Goal: Task Accomplishment & Management: Complete application form

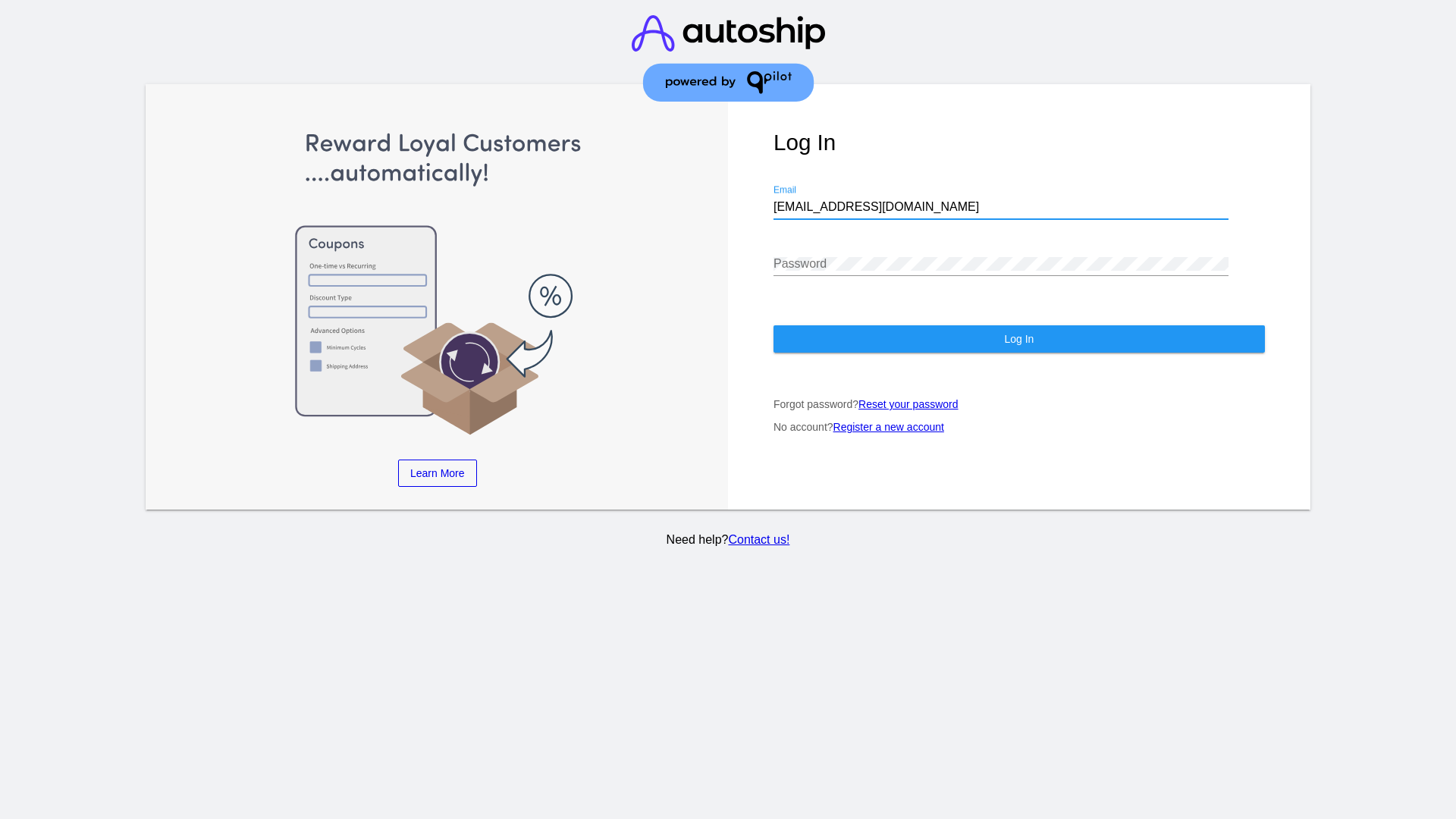
type input "[EMAIL_ADDRESS][DOMAIN_NAME]"
click at [1018, 339] on span "Log In" at bounding box center [1018, 339] width 30 height 12
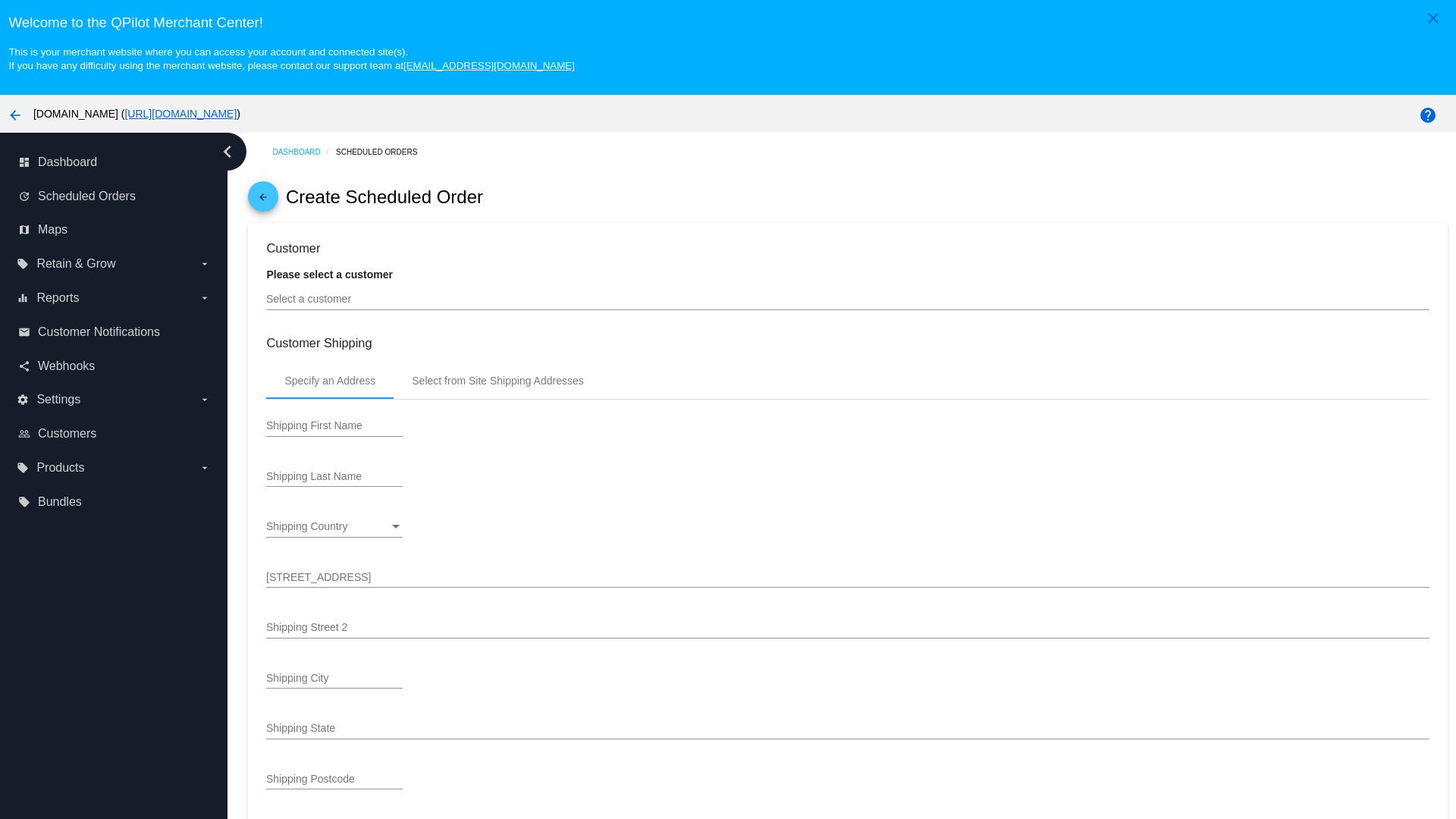
click at [848, 298] on input "Select a customer" at bounding box center [847, 299] width 1162 height 12
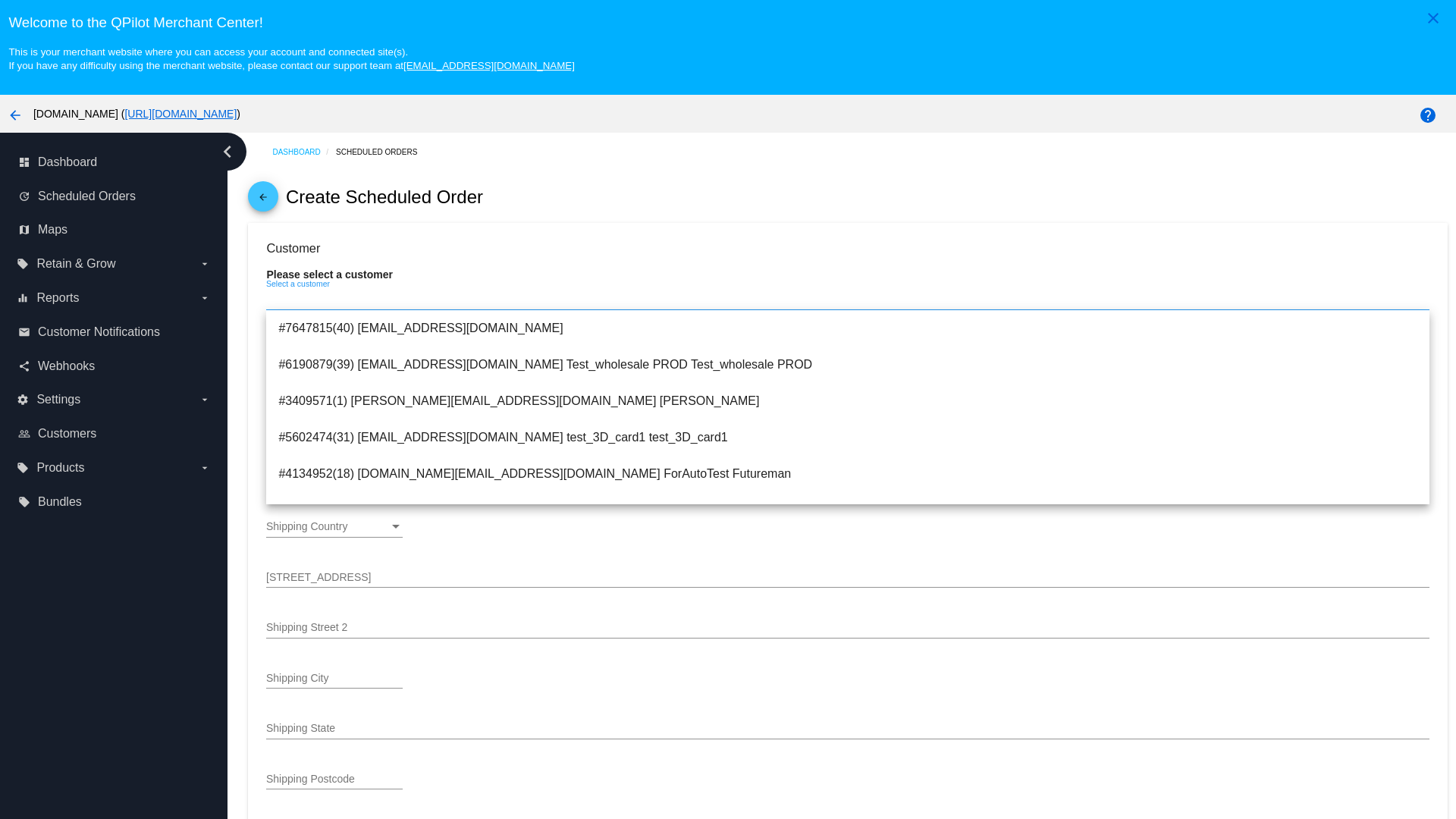
type input "ForSO"
type input "Futureman"
type input "1 Main St 1"
type input "San Jose"
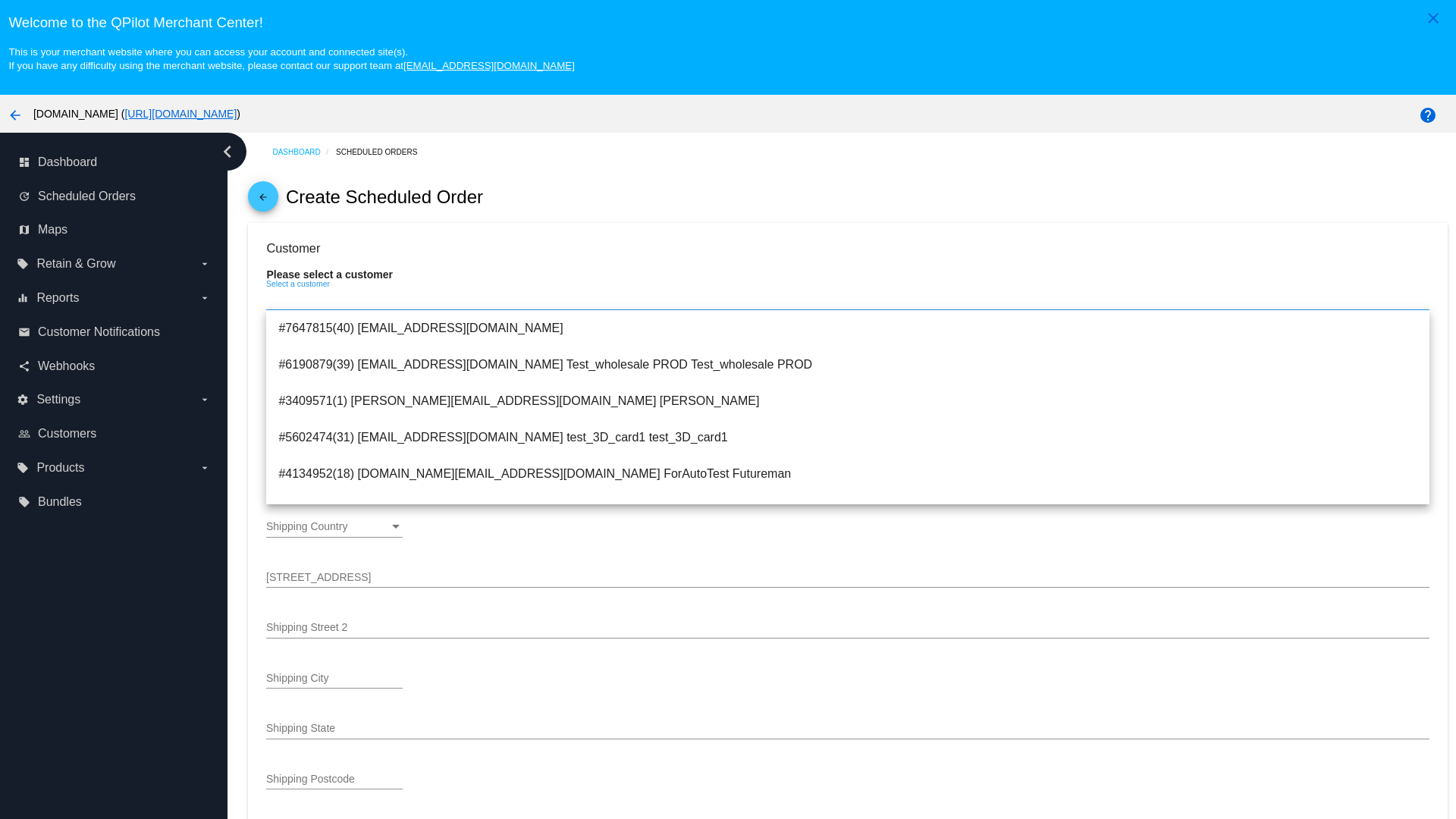
type input "95131"
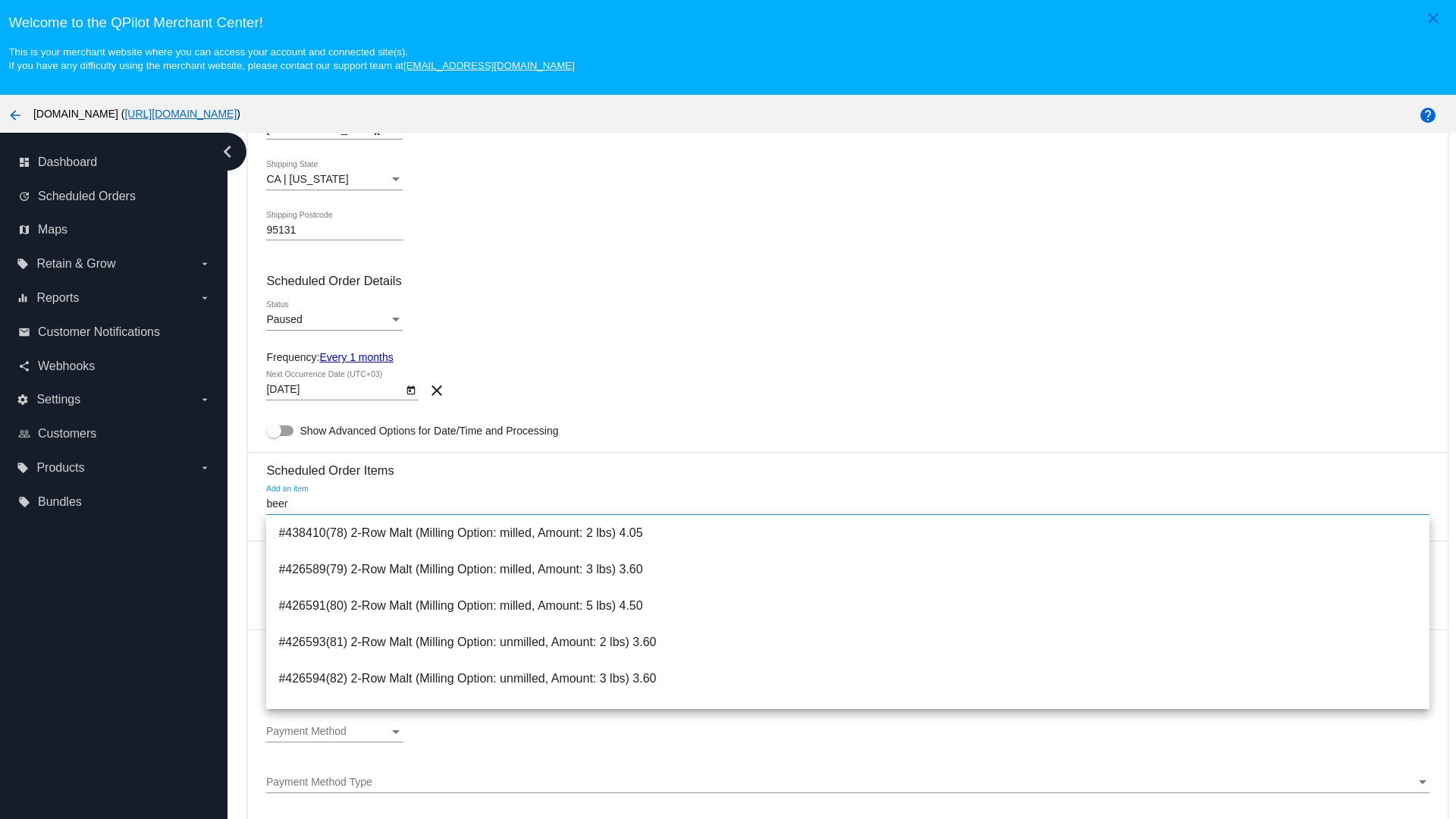
scroll to position [940, 0]
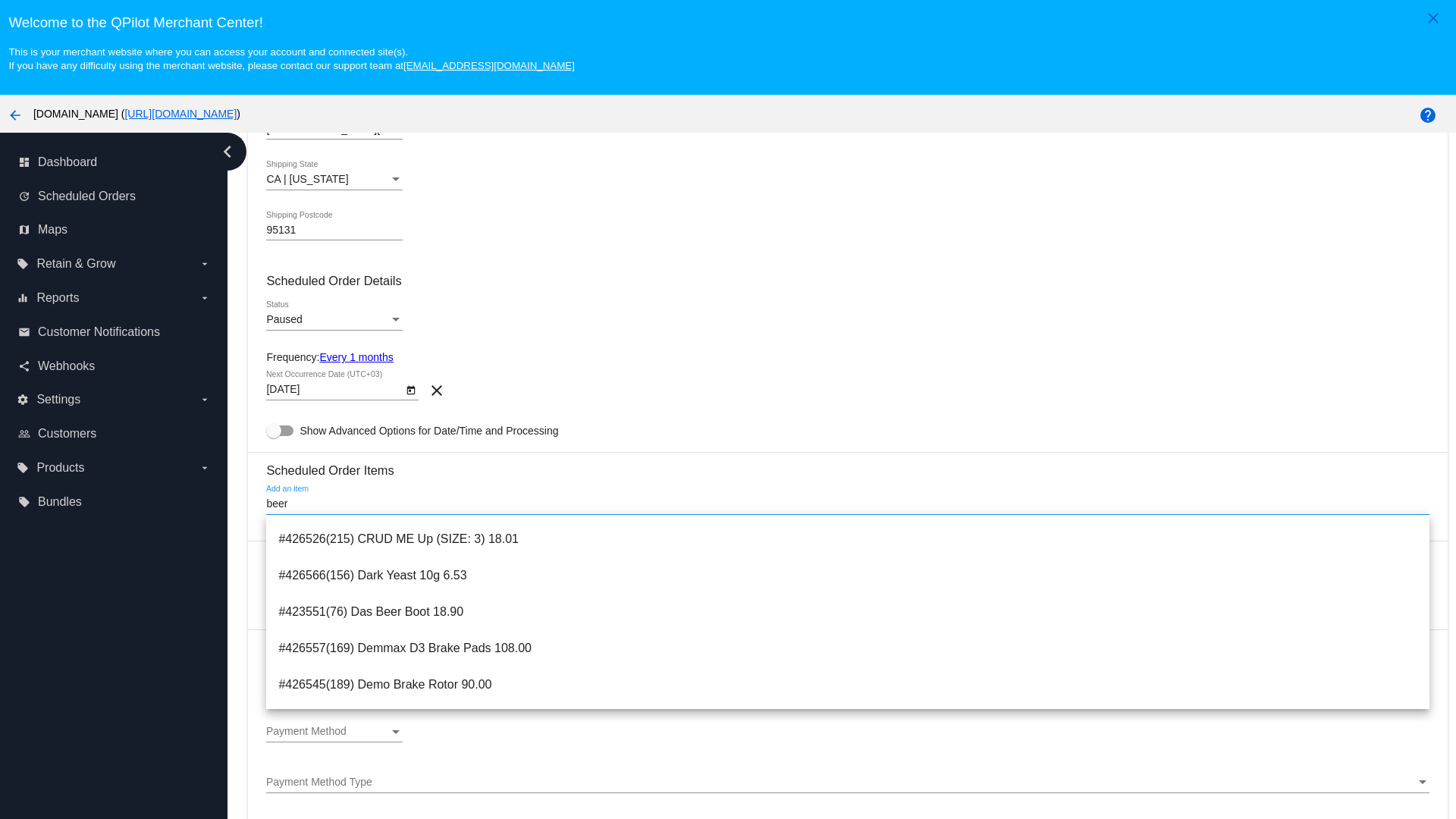
type input "beer"
click at [848, 612] on span "#423551(76) Das Beer Boot 18.90" at bounding box center [847, 611] width 1138 height 36
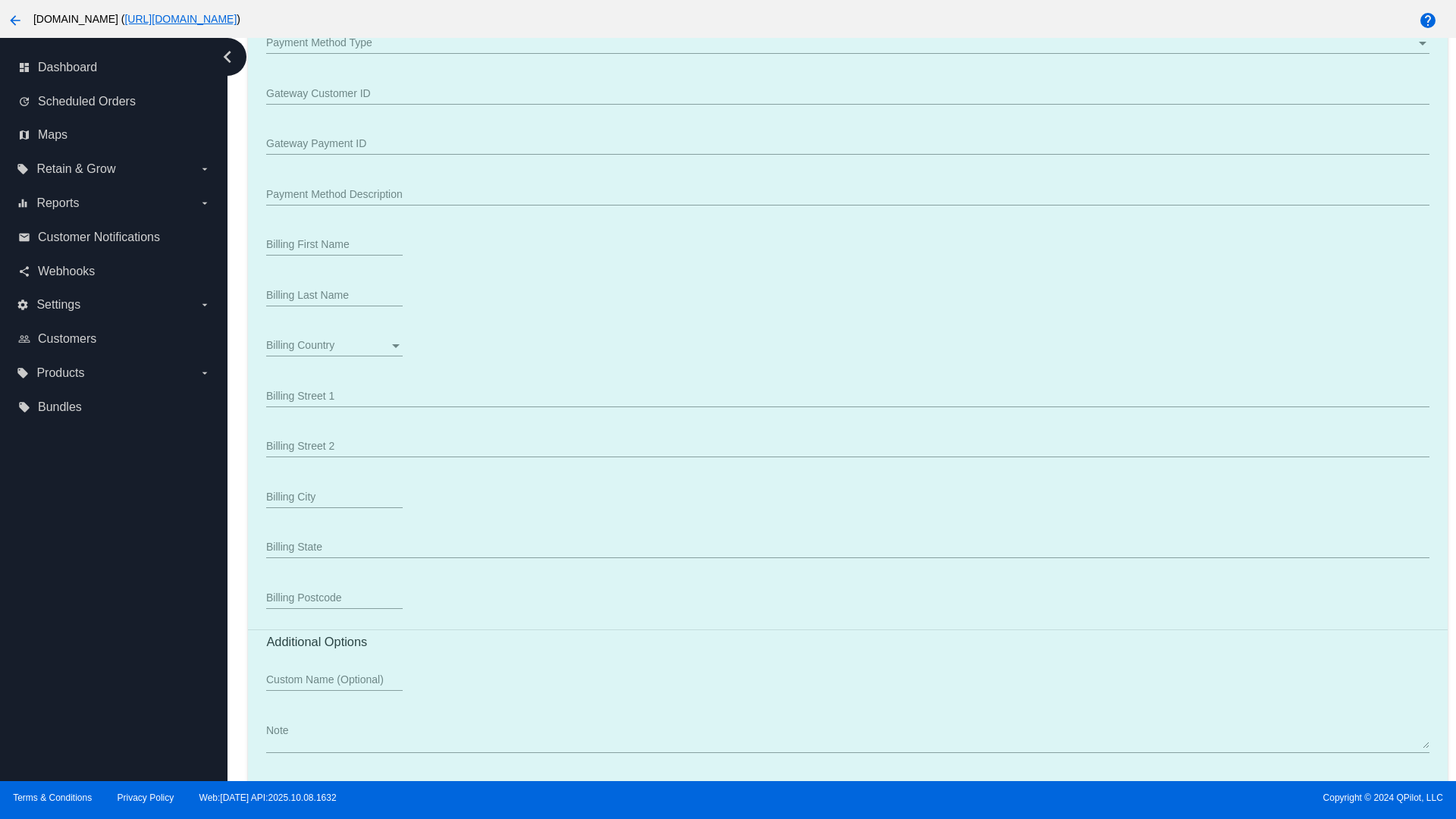
scroll to position [1319, 0]
